Goal: Find specific page/section: Find specific page/section

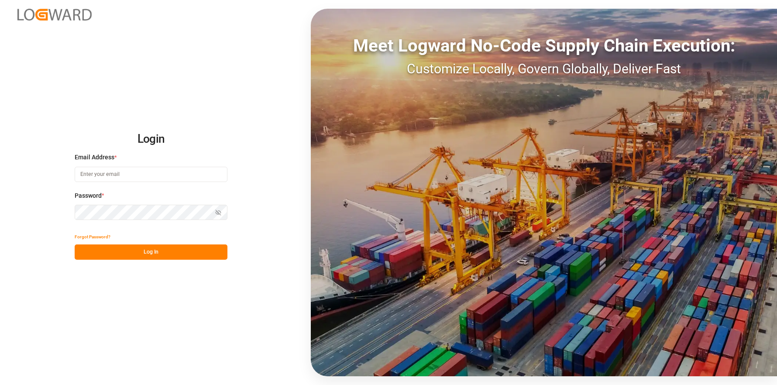
click at [115, 168] on input at bounding box center [151, 174] width 153 height 15
type input "[PERSON_NAME][EMAIL_ADDRESS][DOMAIN_NAME]"
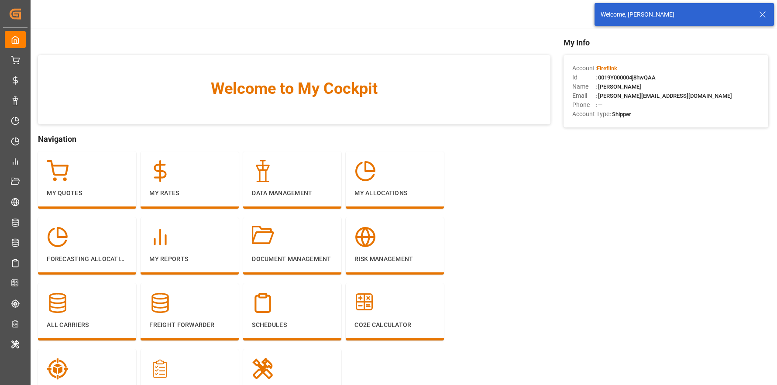
click at [768, 15] on div "Welcome, [PERSON_NAME]" at bounding box center [683, 14] width 179 height 23
click at [760, 16] on line at bounding box center [762, 14] width 5 height 5
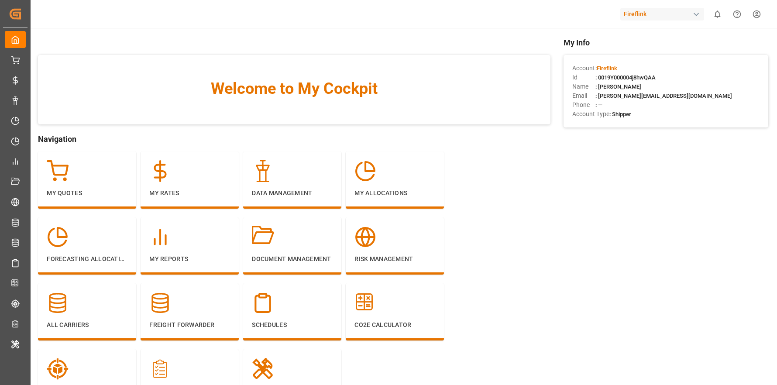
click at [663, 14] on div "Fireflink" at bounding box center [662, 14] width 84 height 13
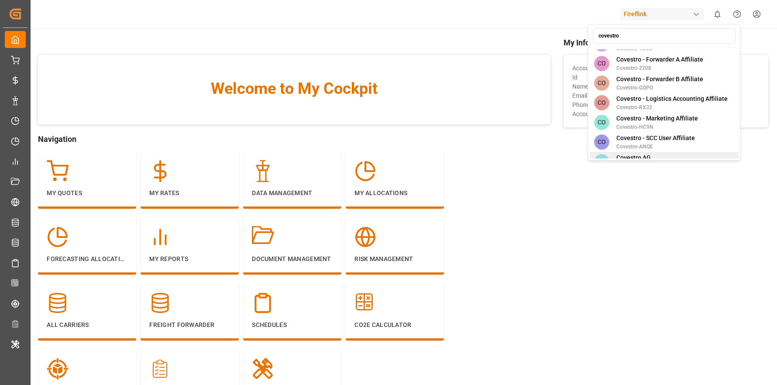
type input "covestro"
click at [655, 152] on div "CA Covestro AG Covestro-0V06" at bounding box center [663, 162] width 149 height 20
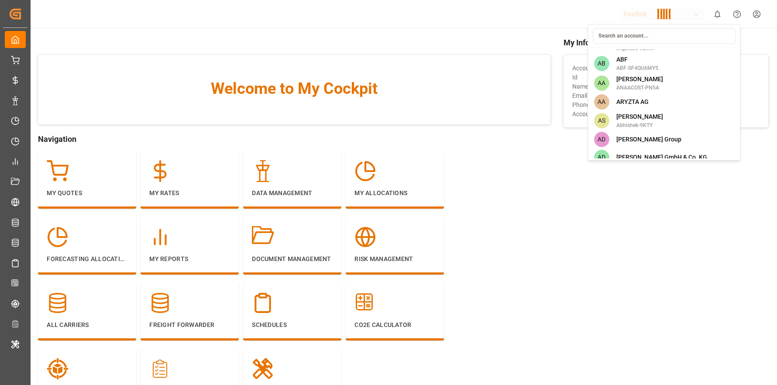
scroll to position [1321, 0]
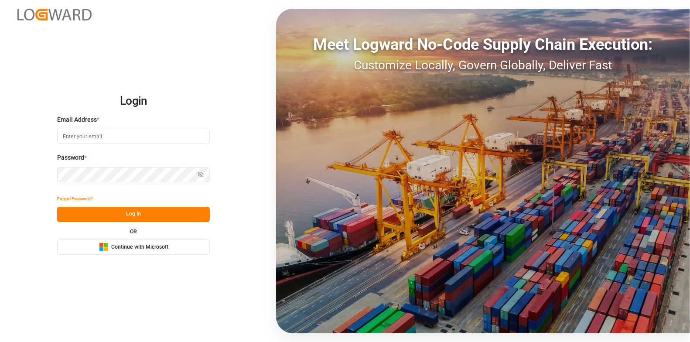
click at [113, 129] on input at bounding box center [133, 136] width 153 height 15
type input "[PERSON_NAME][EMAIL_ADDRESS][DOMAIN_NAME]"
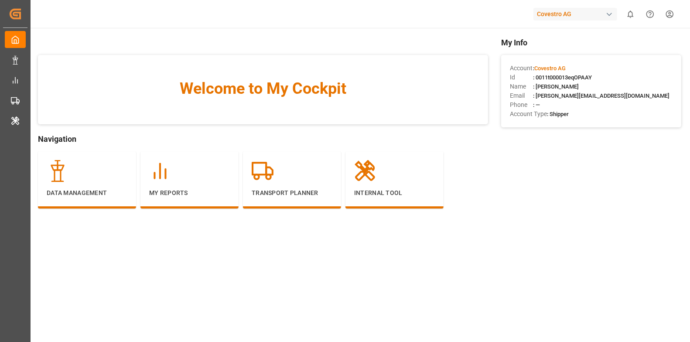
click at [581, 78] on span ": 0011t000013eqOPAAY" at bounding box center [562, 77] width 59 height 7
copy span "0011t000013eqOPAAY"
click at [552, 15] on div "Covestro AG" at bounding box center [576, 14] width 84 height 13
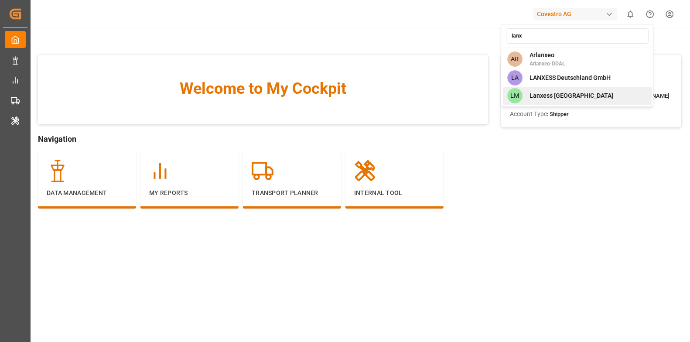
type input "lanx"
click at [559, 96] on span "Lanxess [GEOGRAPHIC_DATA]" at bounding box center [572, 95] width 84 height 9
